Goal: Information Seeking & Learning: Understand process/instructions

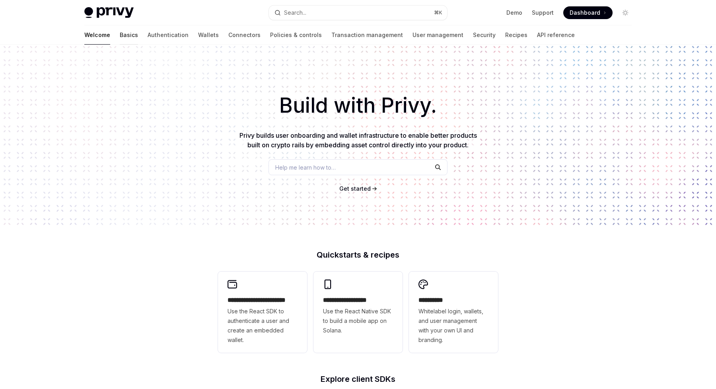
click at [120, 39] on link "Basics" at bounding box center [129, 34] width 18 height 19
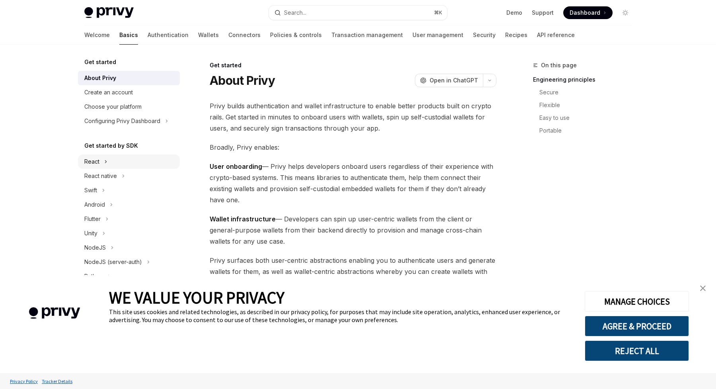
click at [99, 162] on div "React" at bounding box center [129, 161] width 102 height 14
type textarea "*"
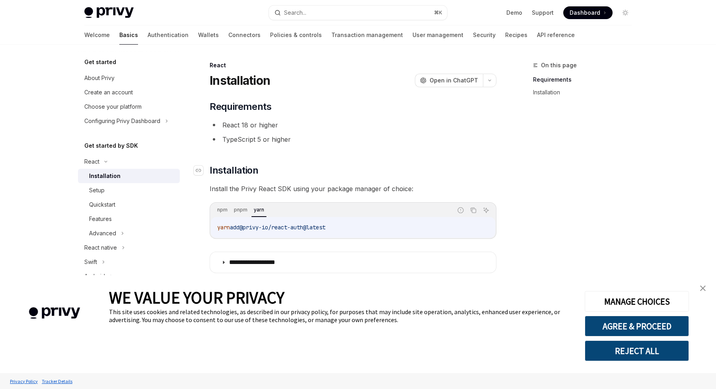
scroll to position [13, 0]
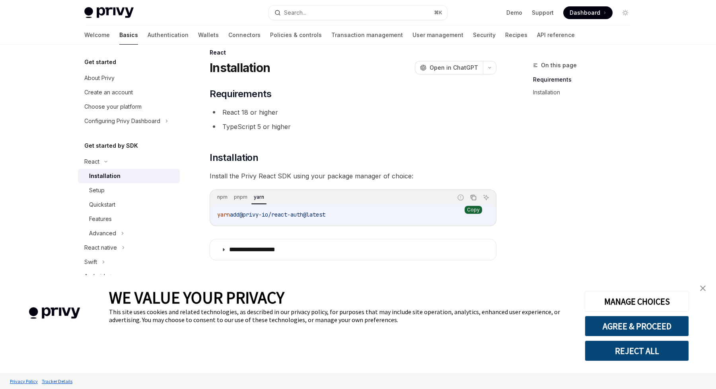
click at [474, 196] on icon "Copy the contents from the code block" at bounding box center [474, 198] width 4 height 4
click at [703, 284] on link "close banner" at bounding box center [703, 288] width 16 height 16
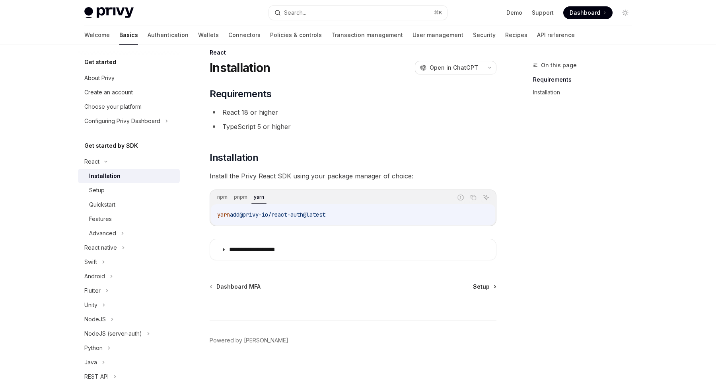
click at [489, 289] on span "Setup" at bounding box center [481, 287] width 17 height 8
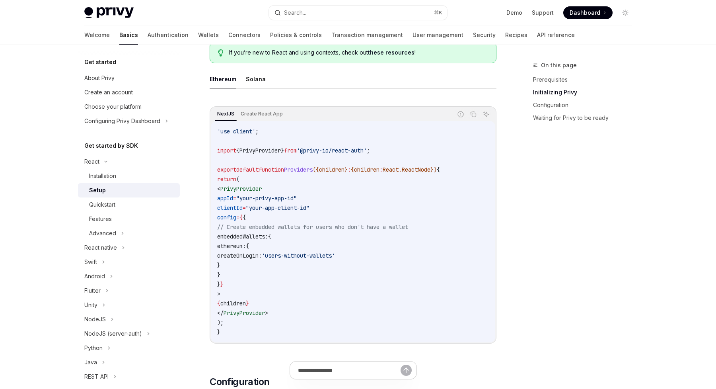
scroll to position [264, 0]
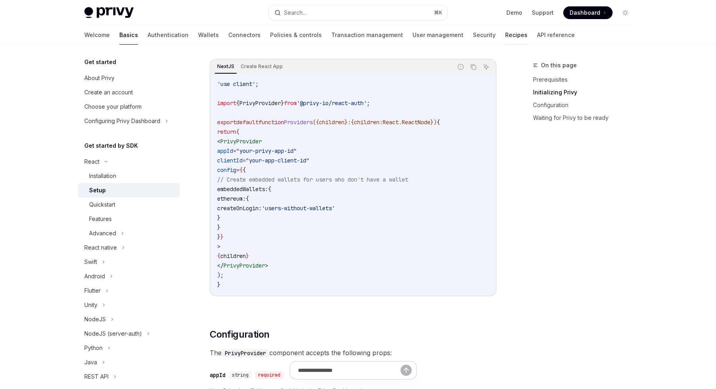
click at [505, 34] on link "Recipes" at bounding box center [516, 34] width 22 height 19
type textarea "*"
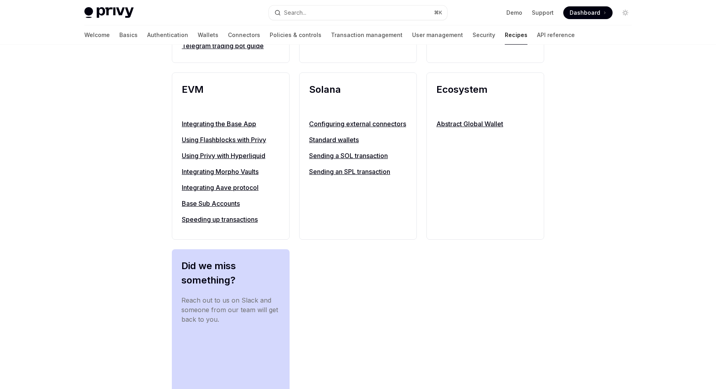
scroll to position [915, 0]
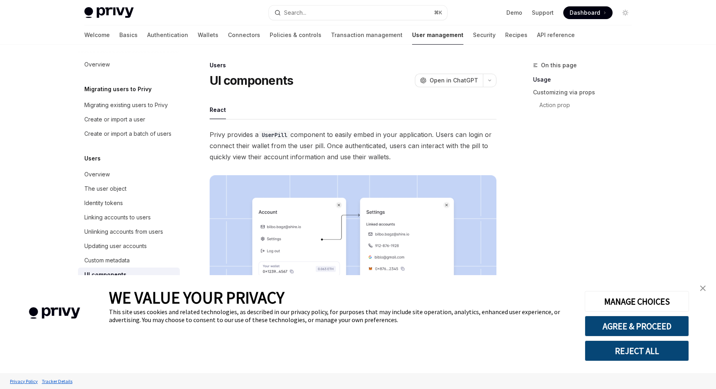
click at [704, 285] on img "close banner" at bounding box center [703, 288] width 6 height 6
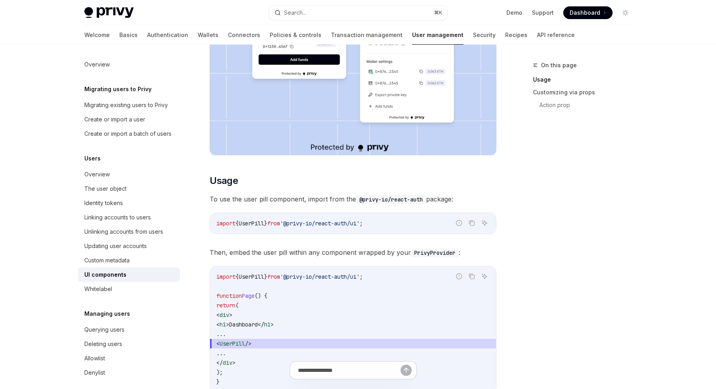
scroll to position [226, 0]
click at [472, 221] on icon "Copy the contents from the code block" at bounding box center [473, 223] width 4 height 4
drag, startPoint x: 236, startPoint y: 343, endPoint x: 290, endPoint y: 342, distance: 53.7
click at [291, 343] on span "< UserPill />" at bounding box center [353, 343] width 273 height 10
copy span "< UserPill />"
